Goal: Task Accomplishment & Management: Use online tool/utility

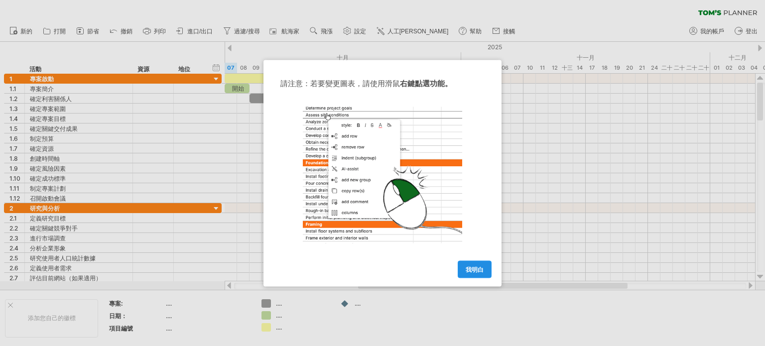
click at [474, 273] on link "我明白" at bounding box center [475, 268] width 34 height 17
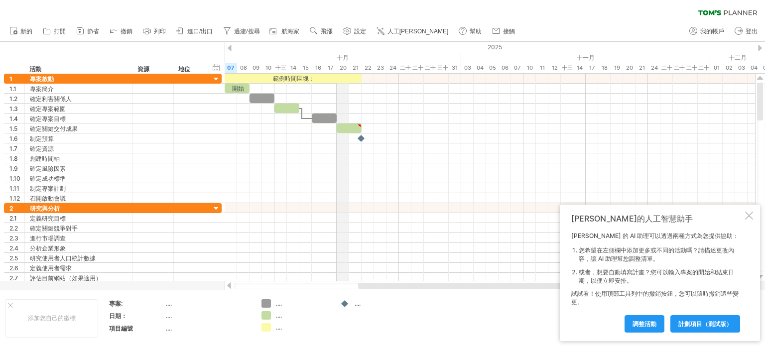
click at [340, 56] on font "十月" at bounding box center [343, 57] width 12 height 7
click at [349, 28] on icon at bounding box center [346, 30] width 7 height 7
select select "*"
select select "**"
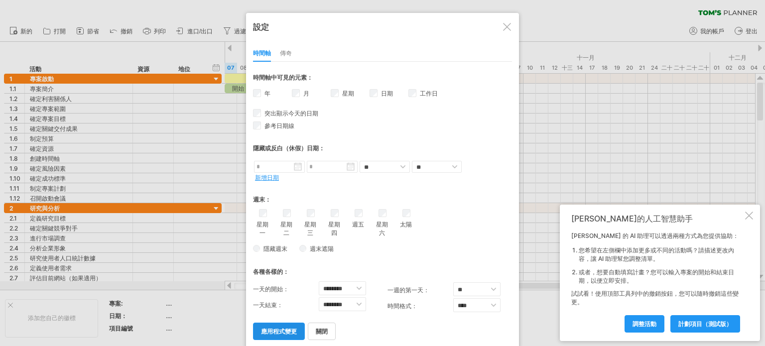
click at [285, 329] on font "應用程式變更" at bounding box center [279, 331] width 36 height 7
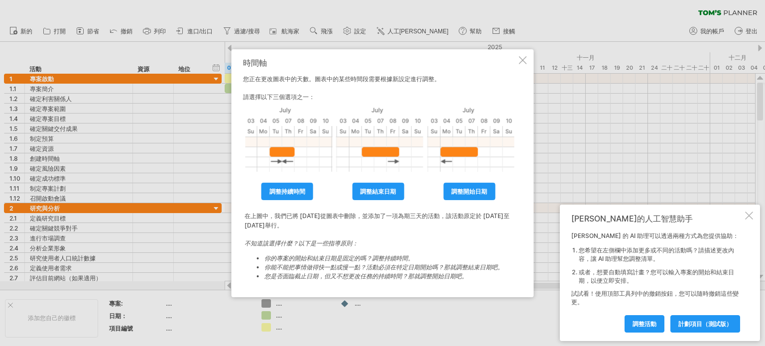
click at [523, 59] on div at bounding box center [523, 60] width 8 height 8
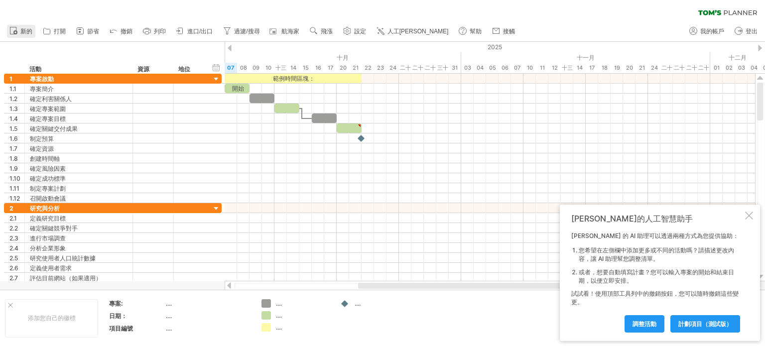
click at [27, 31] on font "新的" at bounding box center [26, 31] width 12 height 7
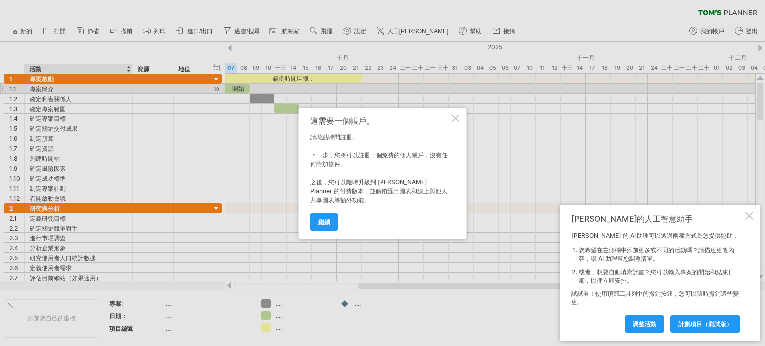
drag, startPoint x: 333, startPoint y: 221, endPoint x: 432, endPoint y: 159, distance: 116.3
click at [432, 159] on div "這需要一個帳戶。 請花點時間註冊。 下一步，您將可以註冊一個免費的個人帳戶，沒有任何附加條件。 之後，您可以隨時升級到 [PERSON_NAME] Plann…" at bounding box center [379, 174] width 139 height 114
click at [462, 114] on div "這需要一個帳戶。 請花點時間註冊。 下一步，您將可以註冊一個免費的個人帳戶，沒有任何附加條件。 之後，您可以隨時升級到 [PERSON_NAME] Plann…" at bounding box center [383, 173] width 168 height 131
click at [458, 117] on div at bounding box center [456, 119] width 8 height 8
